Goal: Information Seeking & Learning: Learn about a topic

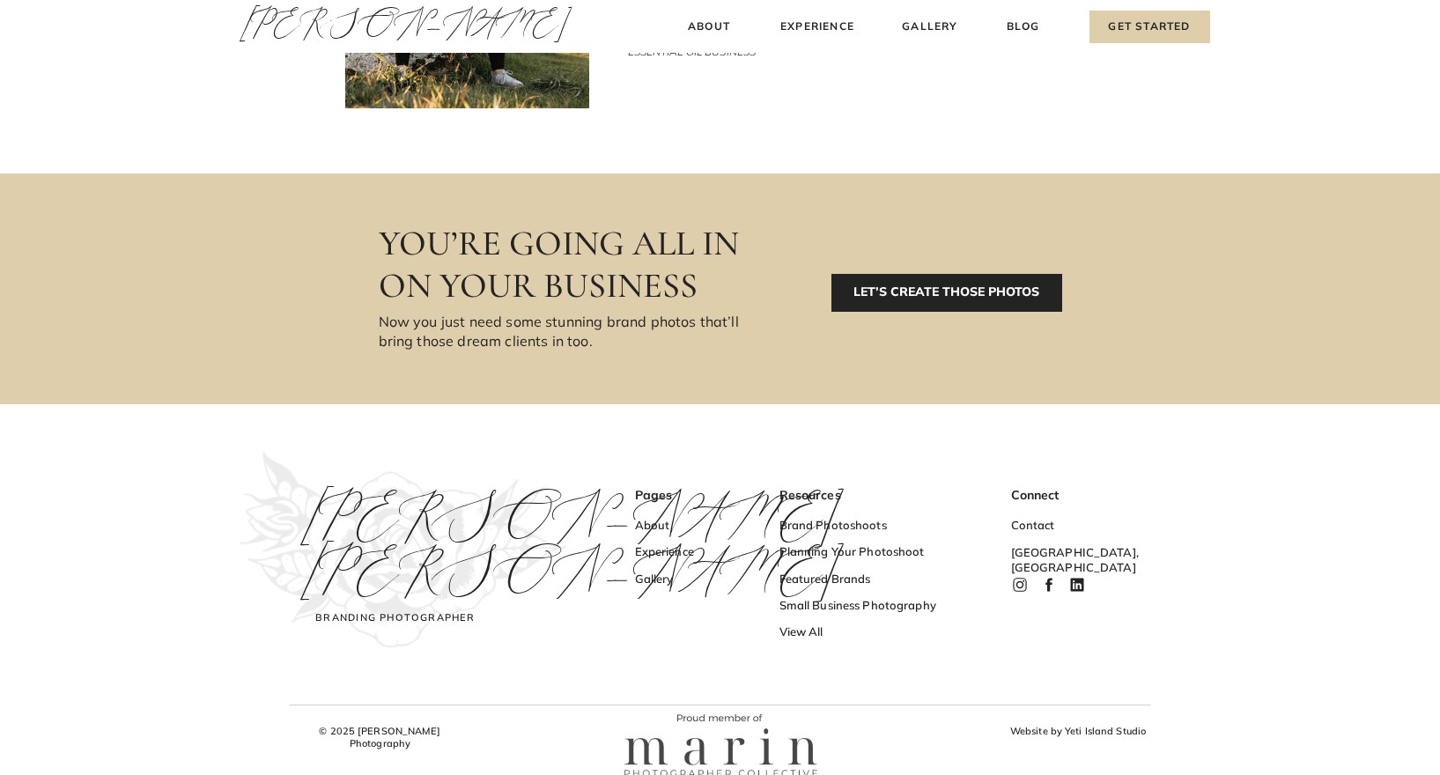
scroll to position [5786, 0]
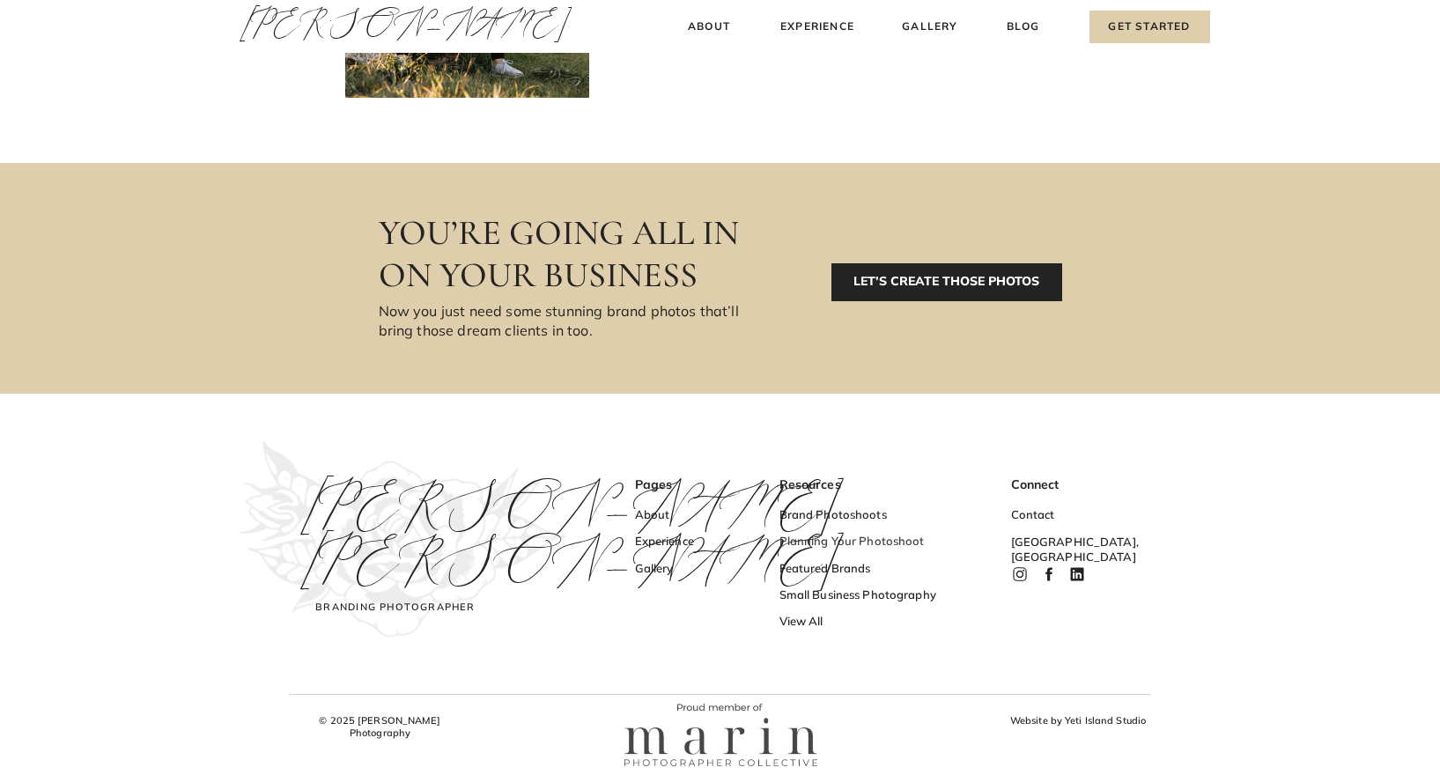
click at [830, 537] on h3 "Planning Your Photoshoot" at bounding box center [865, 543] width 172 height 18
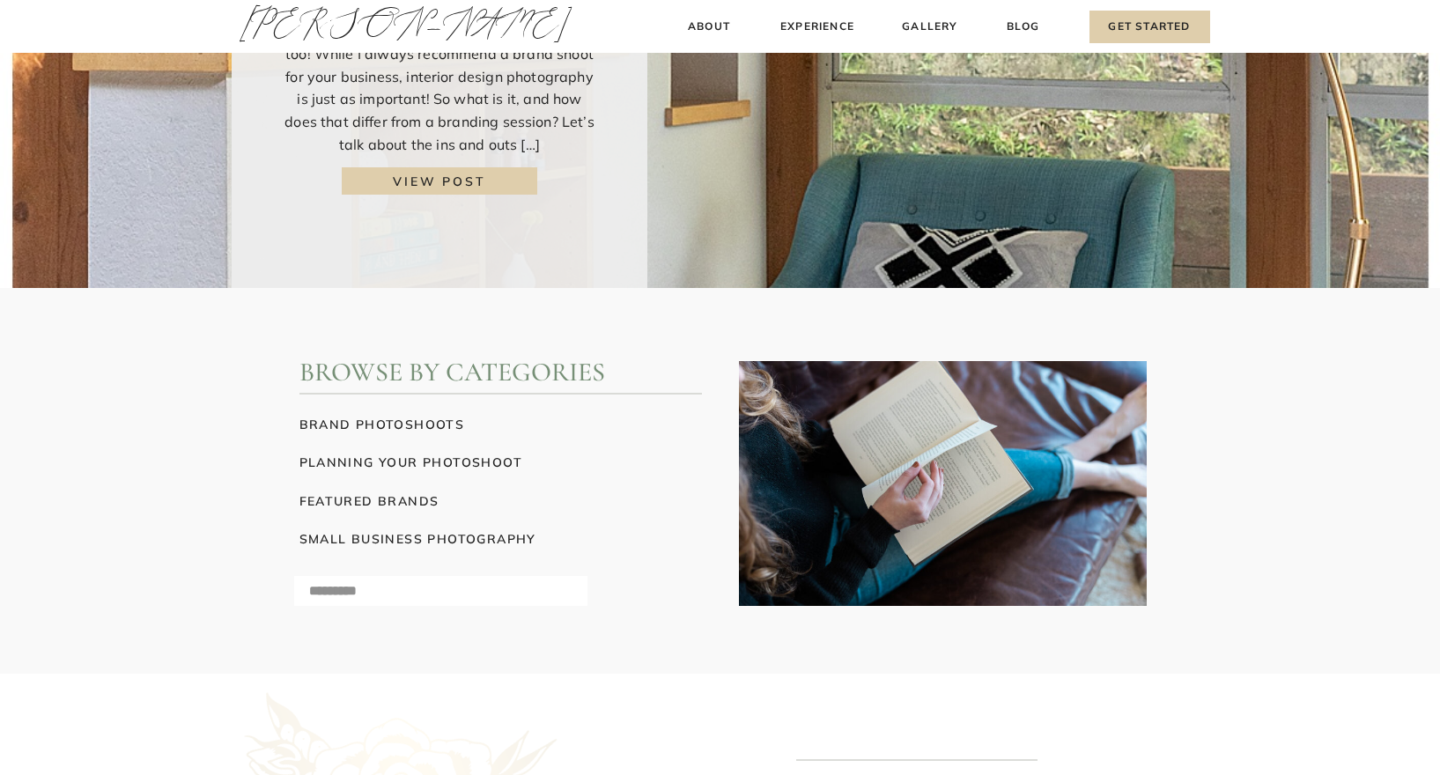
scroll to position [306, 0]
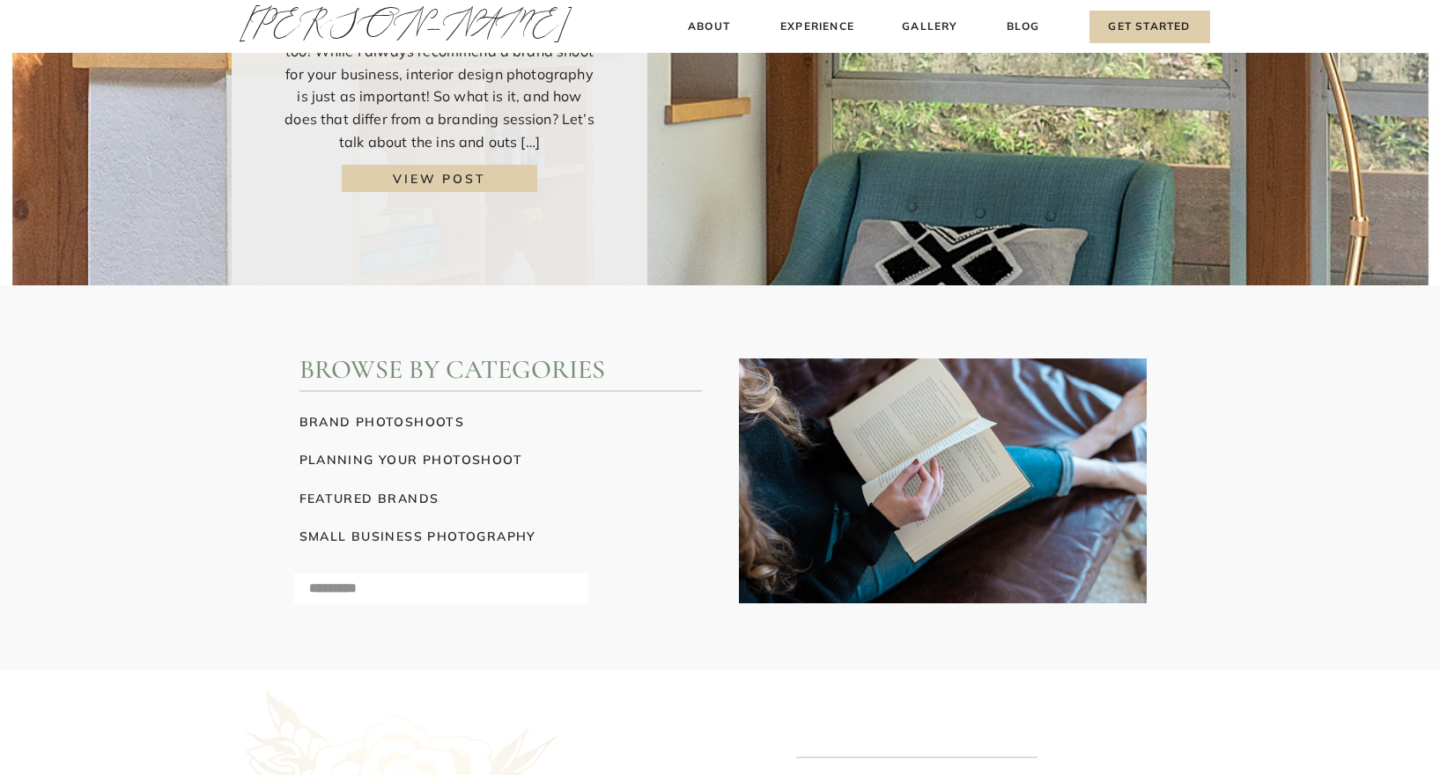
click at [369, 417] on h3 "brand photoshoots" at bounding box center [500, 421] width 402 height 18
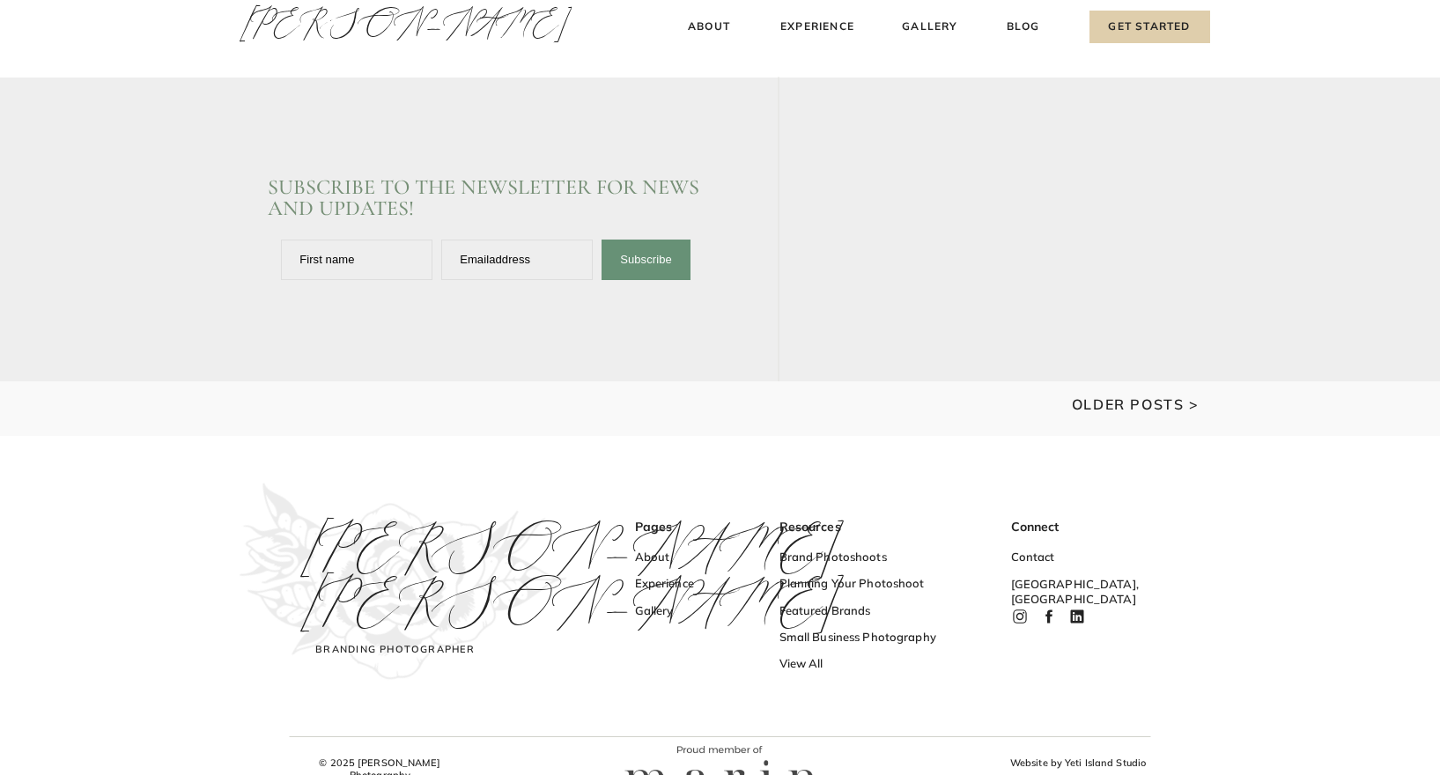
scroll to position [2552, 0]
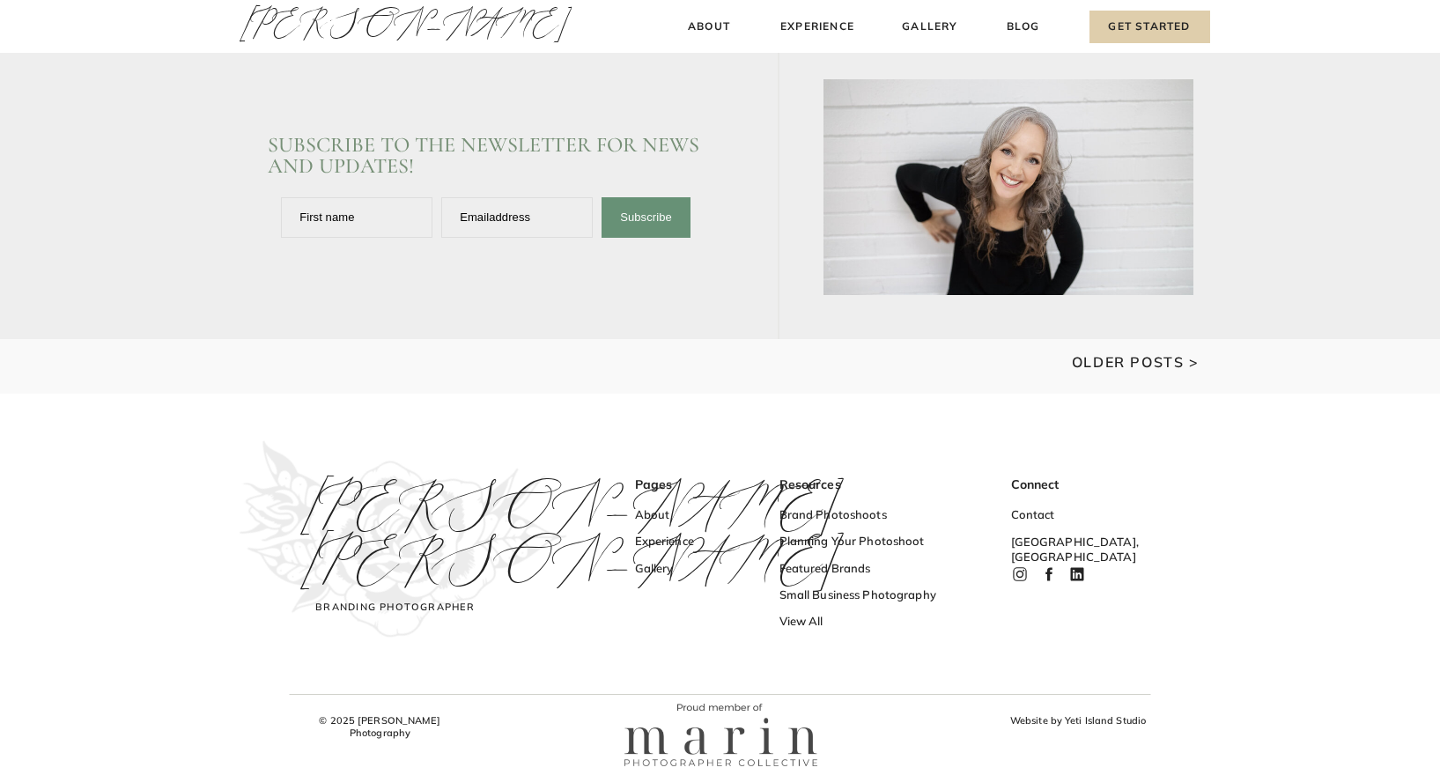
click at [1022, 572] on icon at bounding box center [1018, 574] width 7 height 7
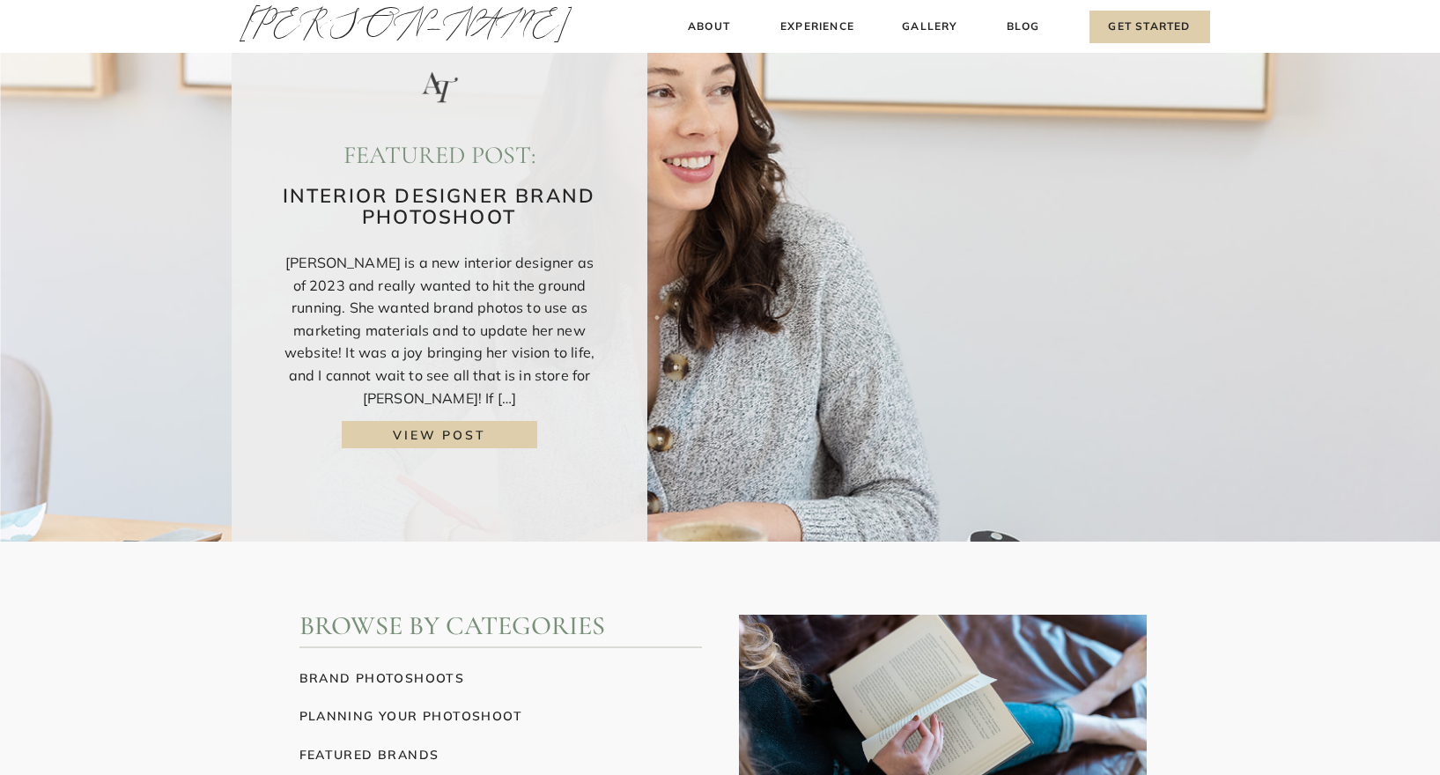
scroll to position [0, 0]
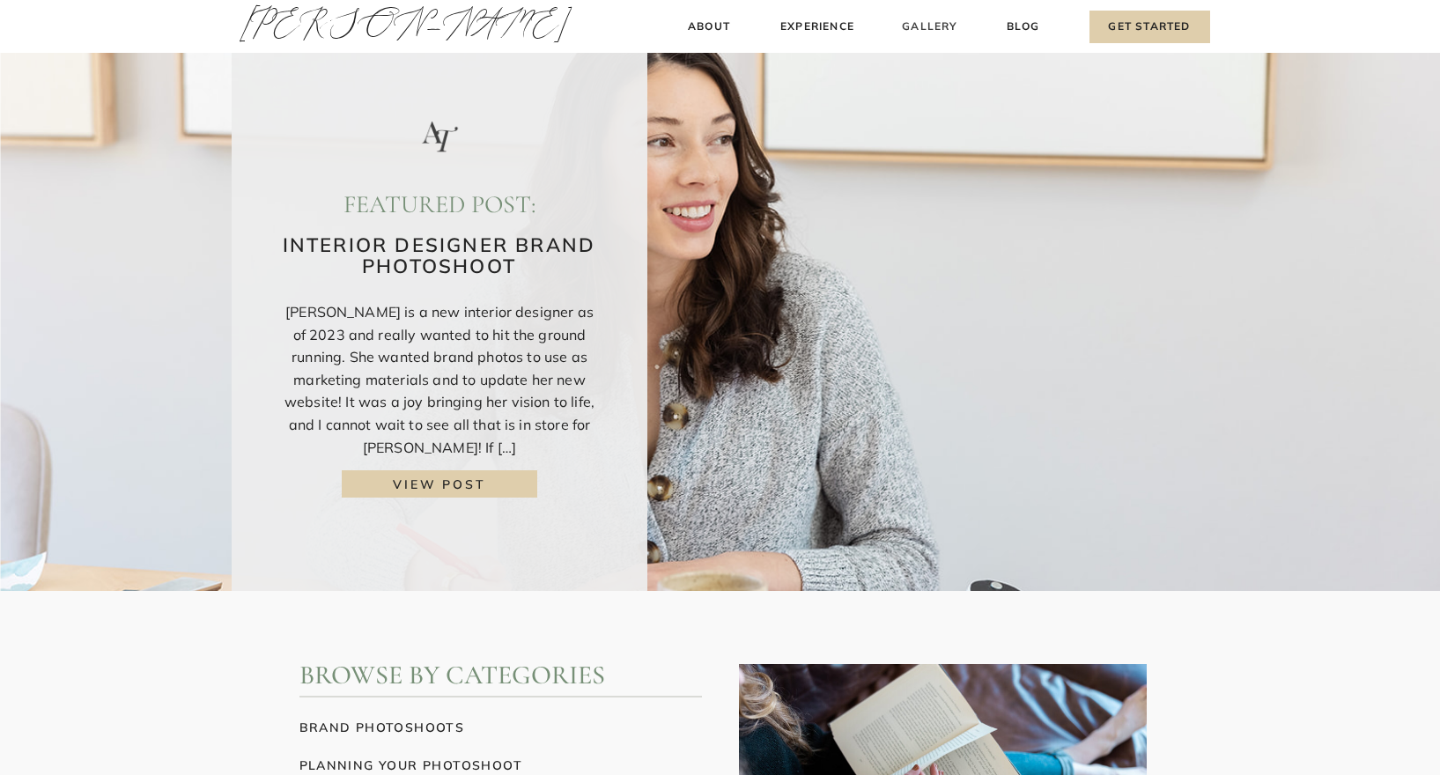
click at [922, 33] on h3 "Gallery" at bounding box center [930, 27] width 59 height 18
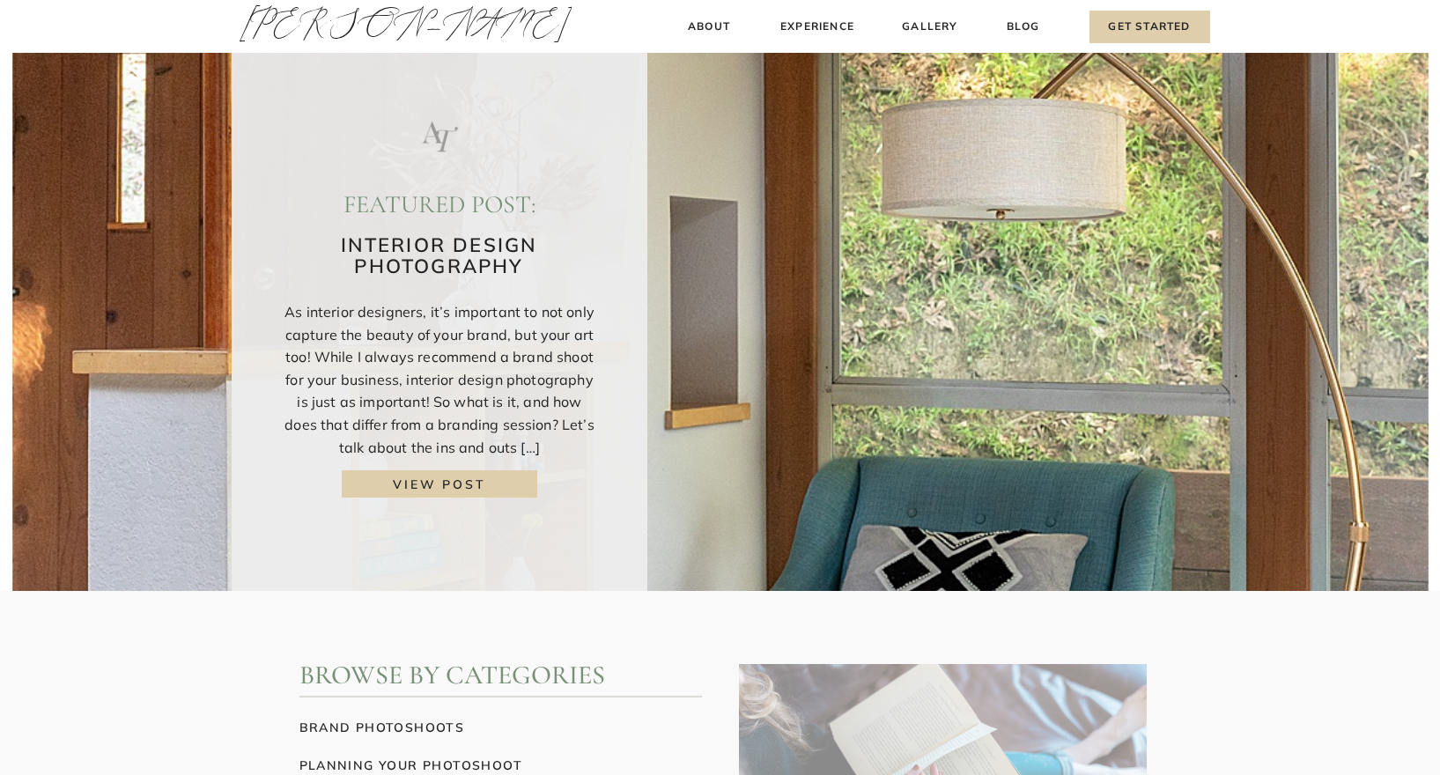
scroll to position [306, 0]
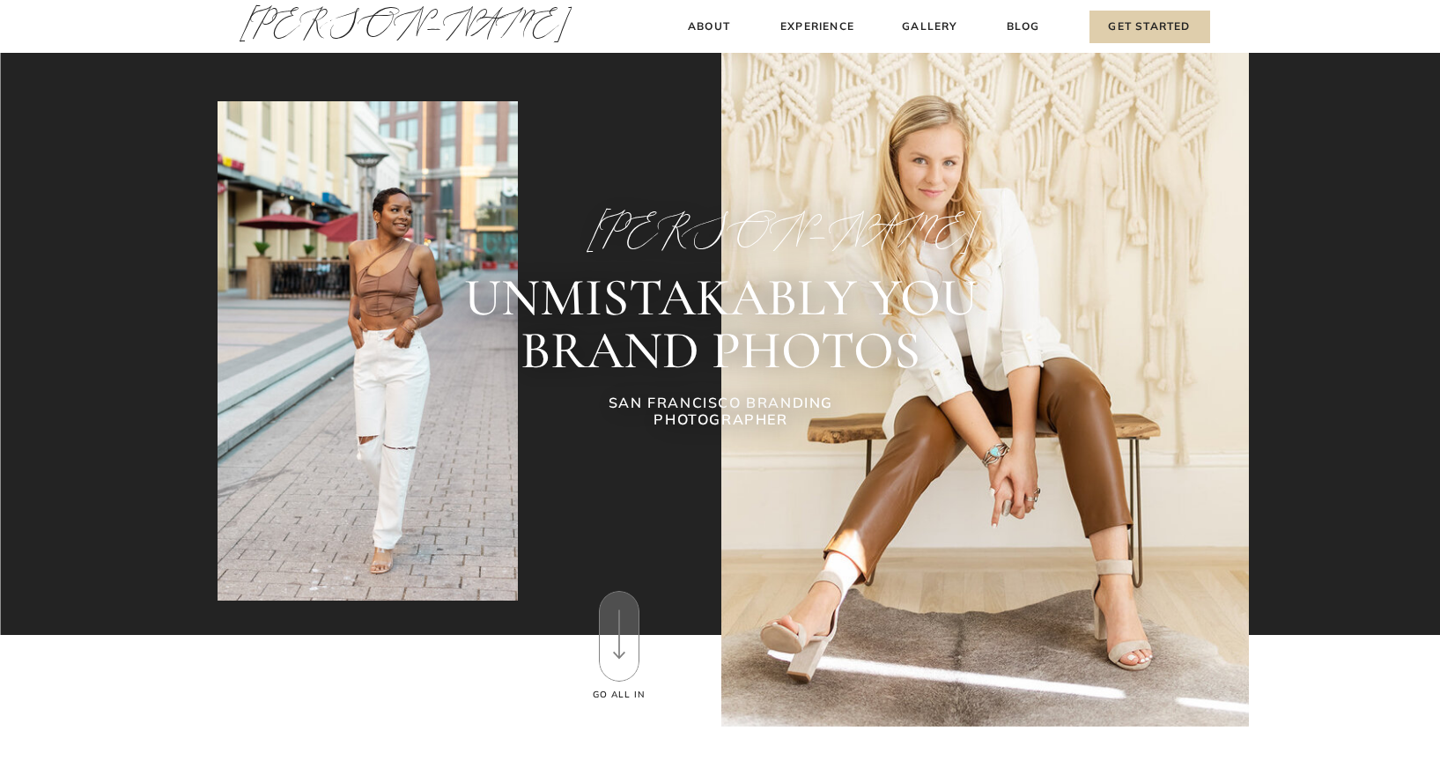
scroll to position [5786, 0]
